Goal: Communication & Community: Answer question/provide support

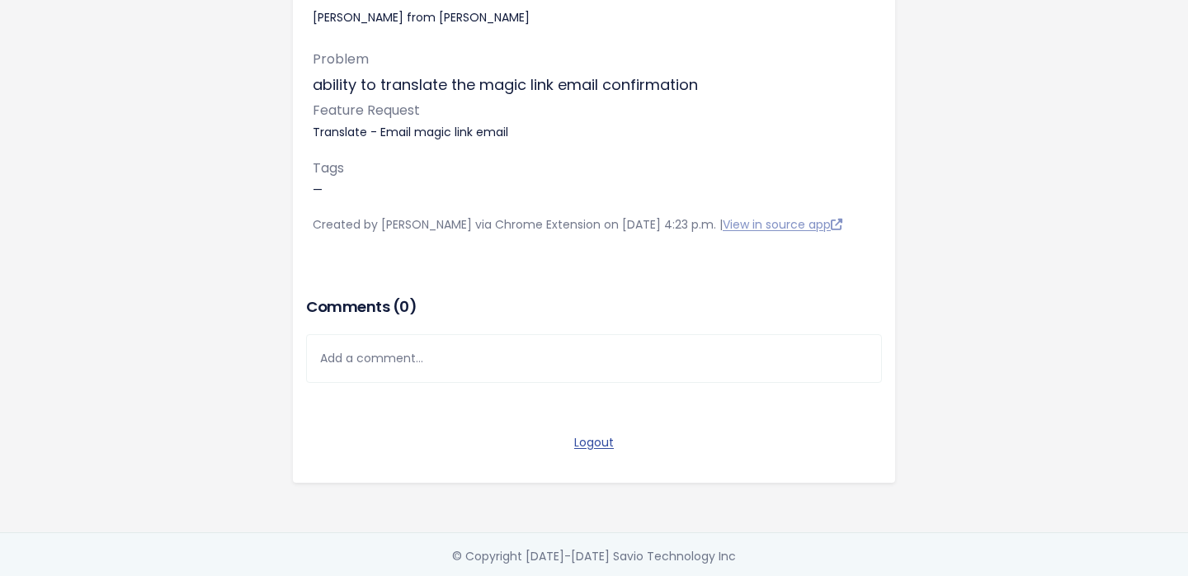
scroll to position [210, 0]
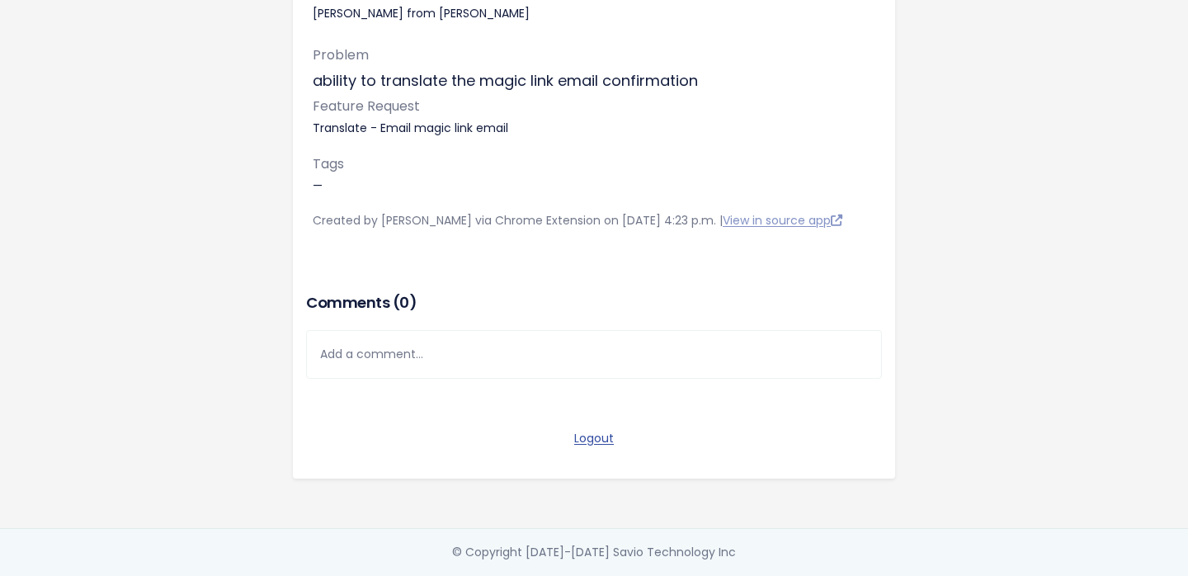
click at [668, 370] on div "Add a comment..." at bounding box center [594, 354] width 576 height 49
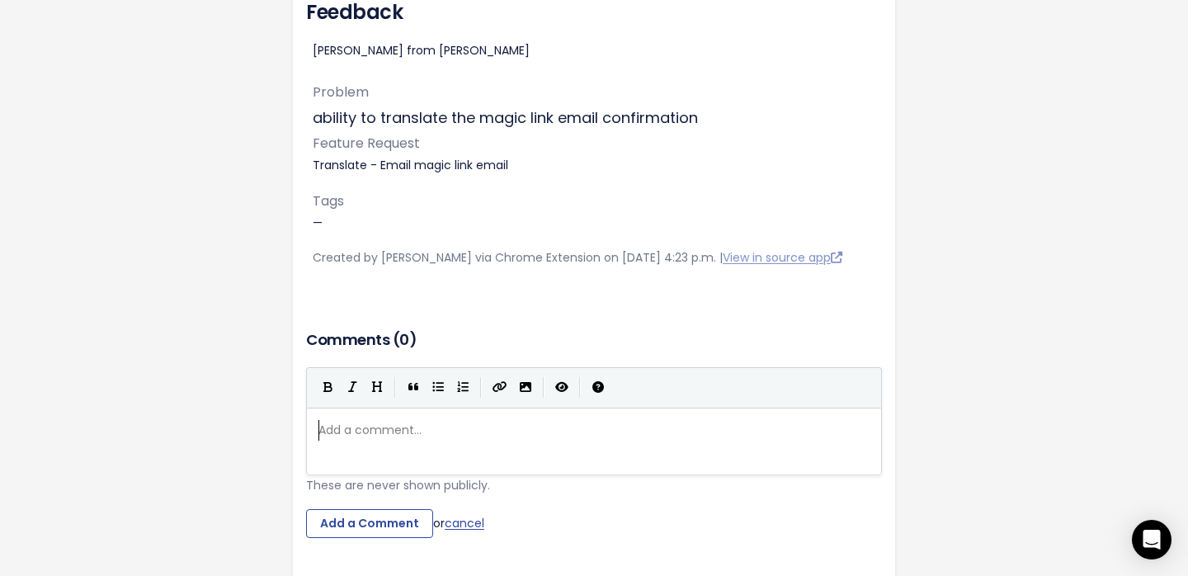
scroll to position [172, 0]
type textarea "No"
type textarea "Note that the brand does not have an e"
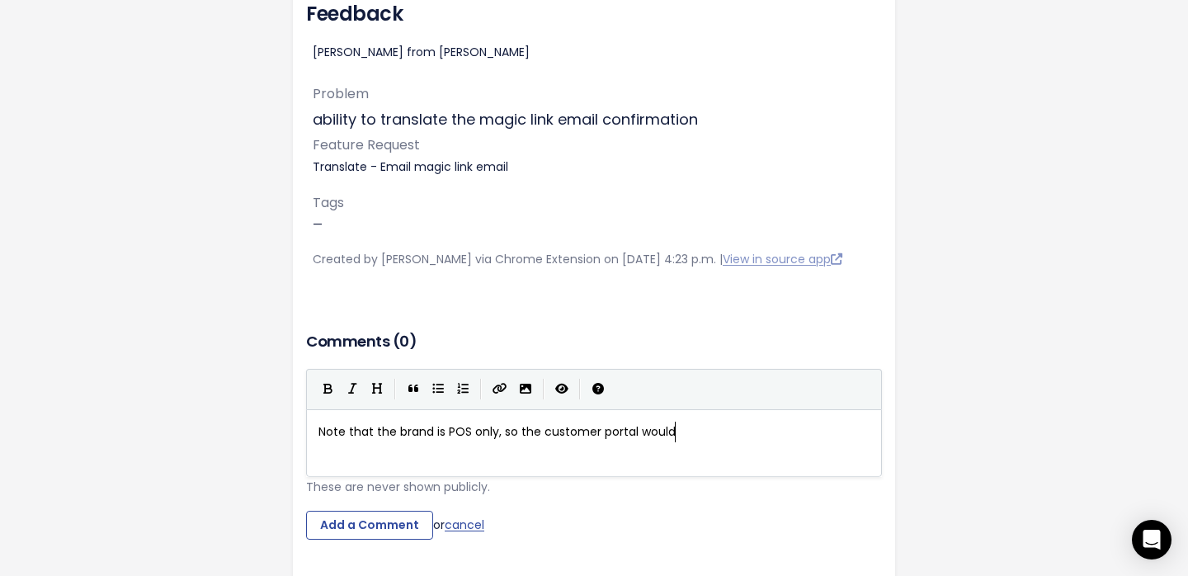
type textarea "is POS only, so the customer portal would h"
type textarea "e"
type textarea "be the primrar"
type textarea "ary way customers self serve their sign up. They are cn"
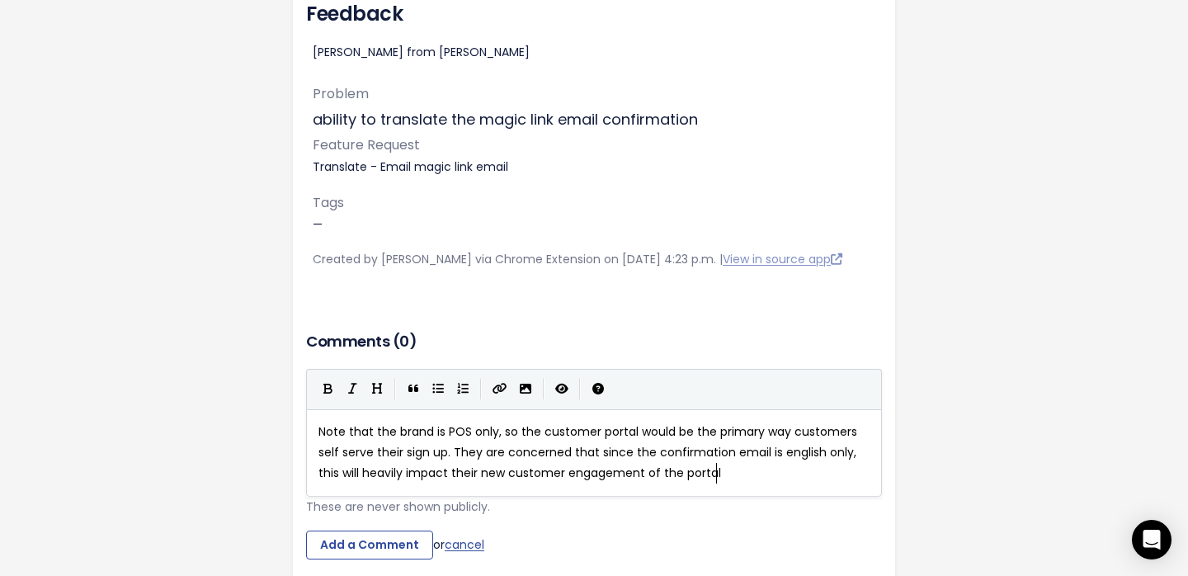
scroll to position [6, 739]
type textarea "oncerned that since the confirmation email is english only, this will heavily i…"
drag, startPoint x: 371, startPoint y: 546, endPoint x: 371, endPoint y: 394, distance: 151.8
click at [371, 531] on input "Add a Comment" at bounding box center [369, 546] width 127 height 30
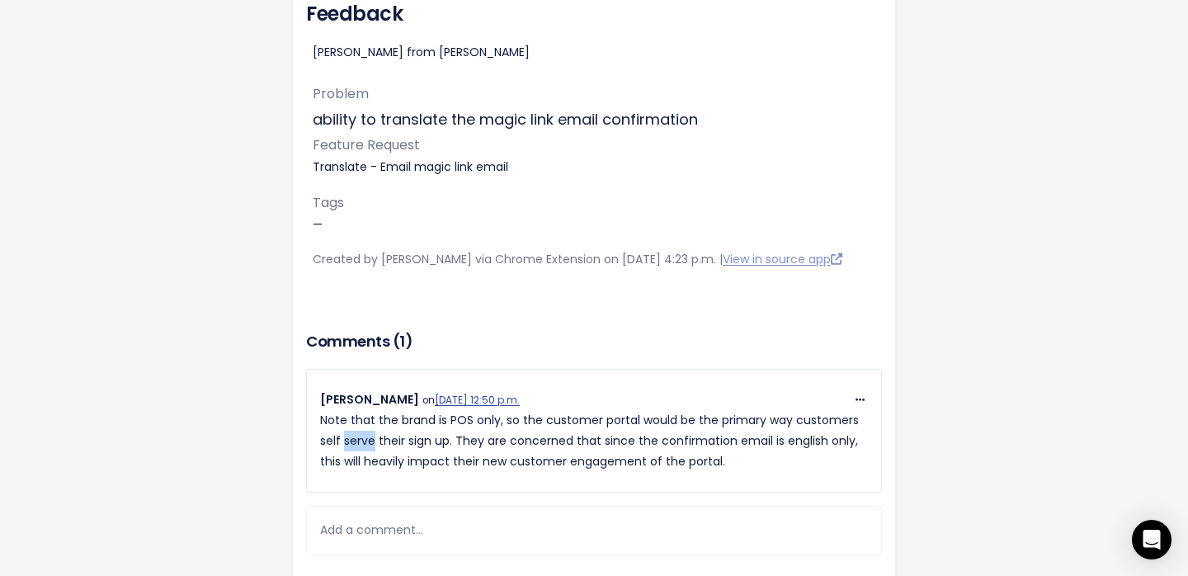
click at [359, 432] on p "Note that the brand is POS only, so the customer portal would be the primary wa…" at bounding box center [594, 441] width 548 height 63
click at [362, 416] on p "Note that the brand is POS only, so the customer portal would be the primary wa…" at bounding box center [594, 441] width 548 height 63
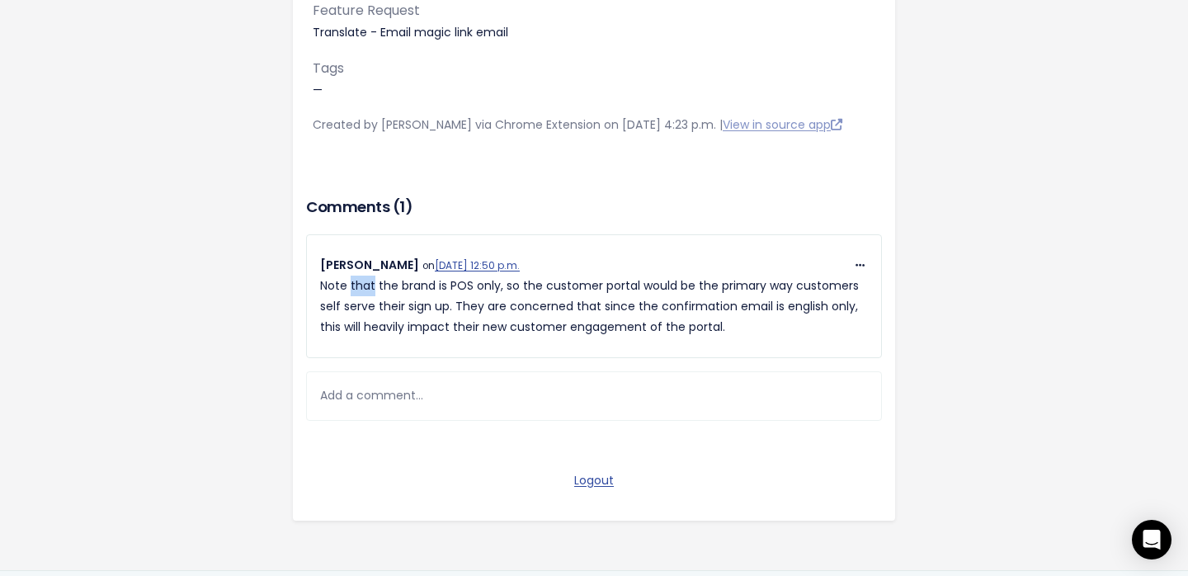
scroll to position [320, 0]
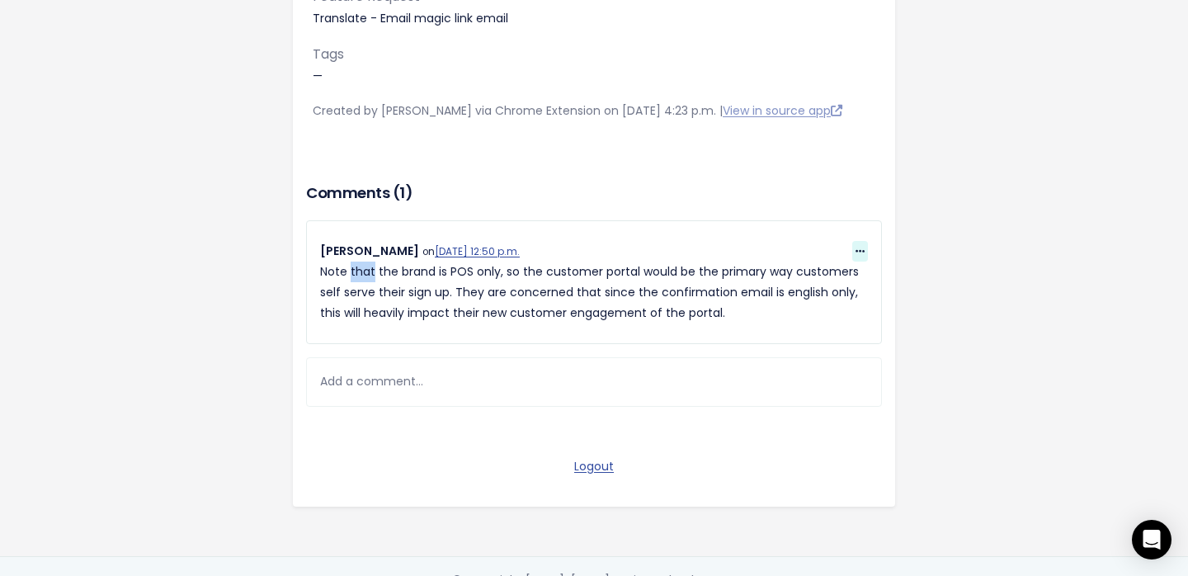
click at [867, 248] on span at bounding box center [861, 251] width 16 height 21
click at [959, 278] on div "Settings Feedback [PERSON_NAME] from [PERSON_NAME] Problem ability to translate…" at bounding box center [594, 118] width 941 height 876
click at [866, 243] on span at bounding box center [861, 251] width 16 height 21
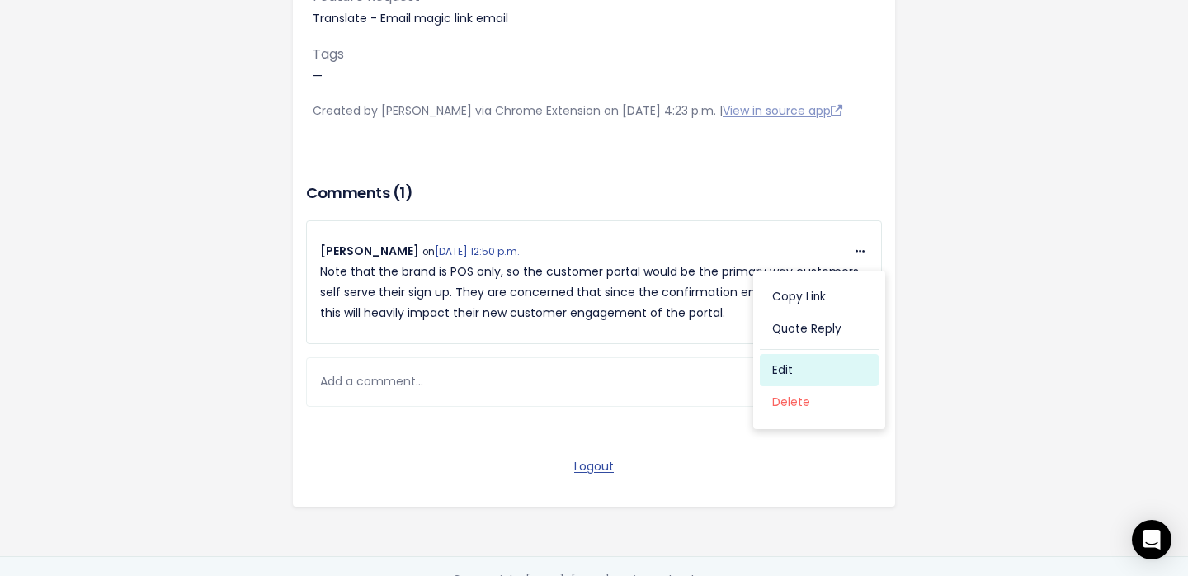
click at [815, 374] on link "Edit" at bounding box center [819, 370] width 119 height 32
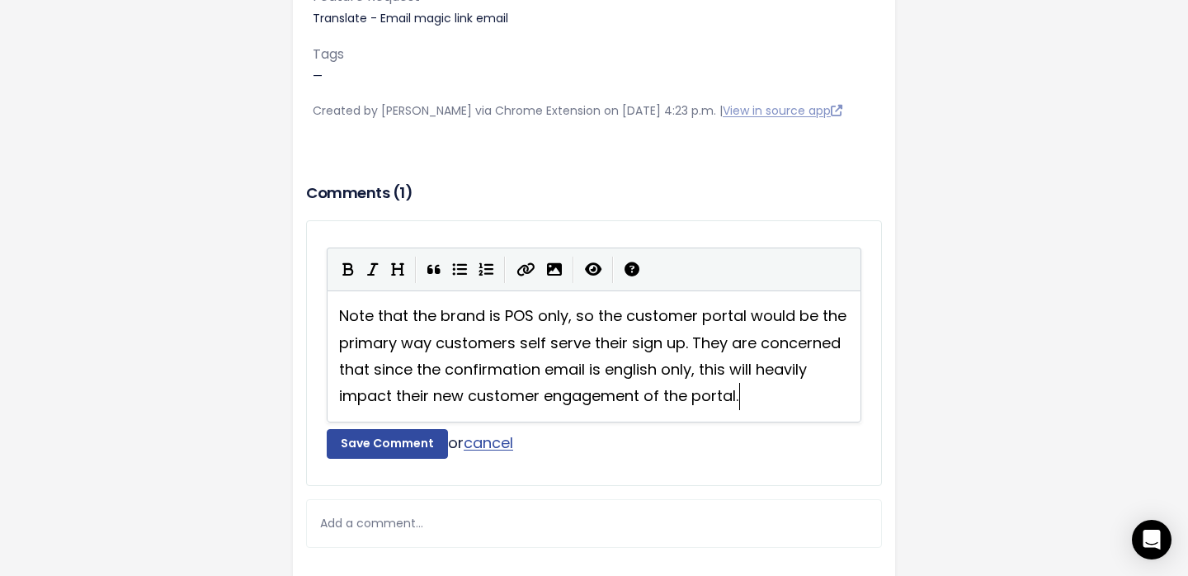
scroll to position [2, 0]
click at [393, 323] on span "Note that the brand is POS only, so the customer portal would be the primary wa…" at bounding box center [595, 355] width 512 height 101
type textarea "that"
type textarea ":"
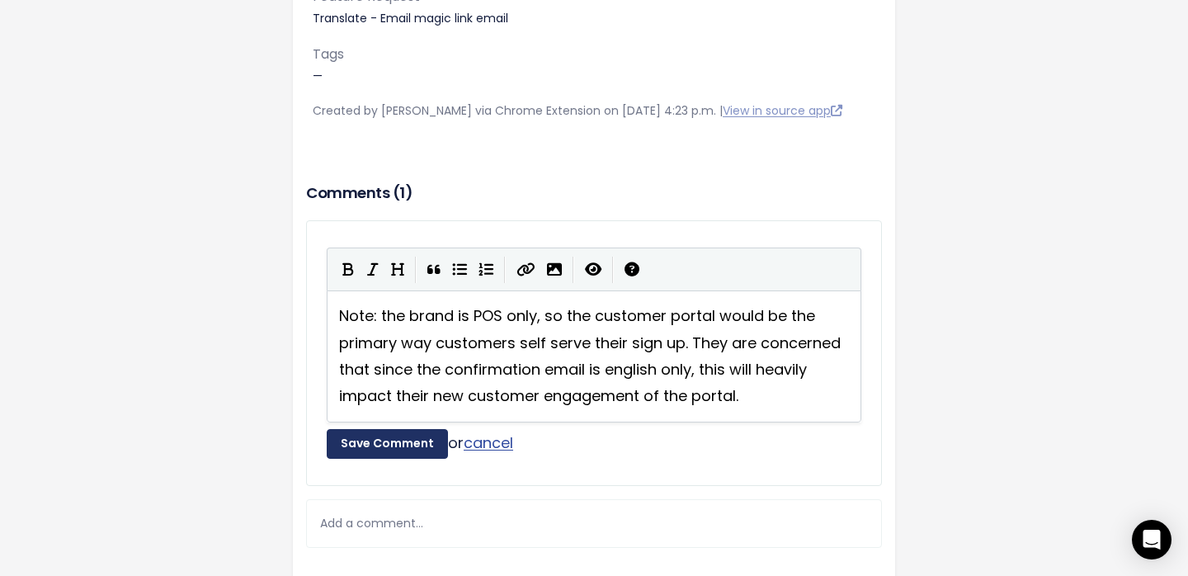
click at [388, 447] on button "Save Comment" at bounding box center [387, 444] width 121 height 30
